Goal: Navigation & Orientation: Find specific page/section

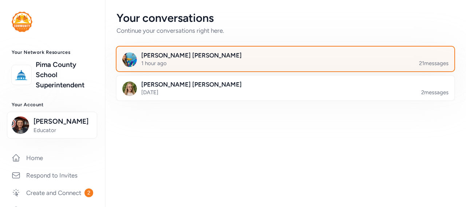
click at [268, 91] on div at bounding box center [291, 92] width 338 height 25
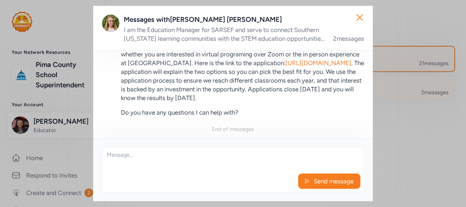
scroll to position [113, 0]
click at [359, 15] on icon "button" at bounding box center [360, 18] width 12 height 12
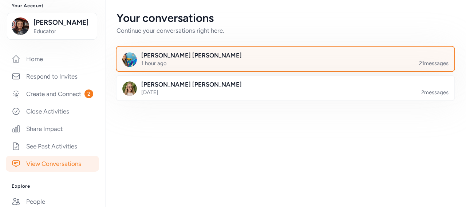
scroll to position [99, 0]
click at [31, 95] on link "Create and Connect 2" at bounding box center [52, 94] width 93 height 16
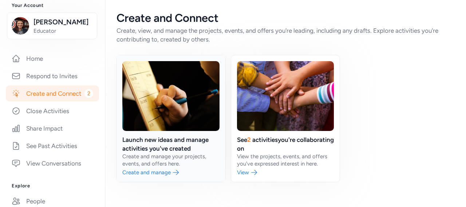
click at [136, 172] on link at bounding box center [171, 118] width 109 height 127
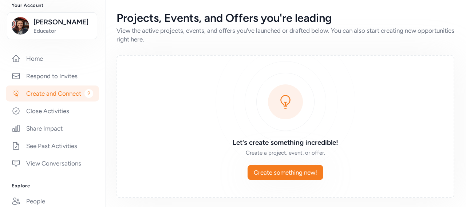
scroll to position [2, 0]
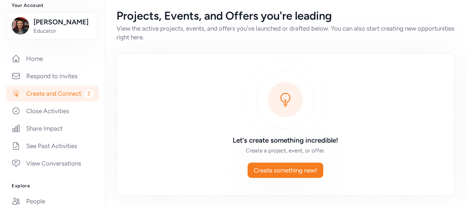
click at [35, 98] on link "Create and Connect 2" at bounding box center [52, 94] width 93 height 16
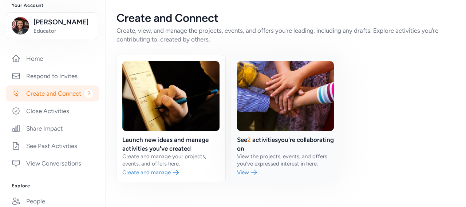
click at [248, 145] on link at bounding box center [285, 118] width 109 height 127
